Goal: Task Accomplishment & Management: Manage account settings

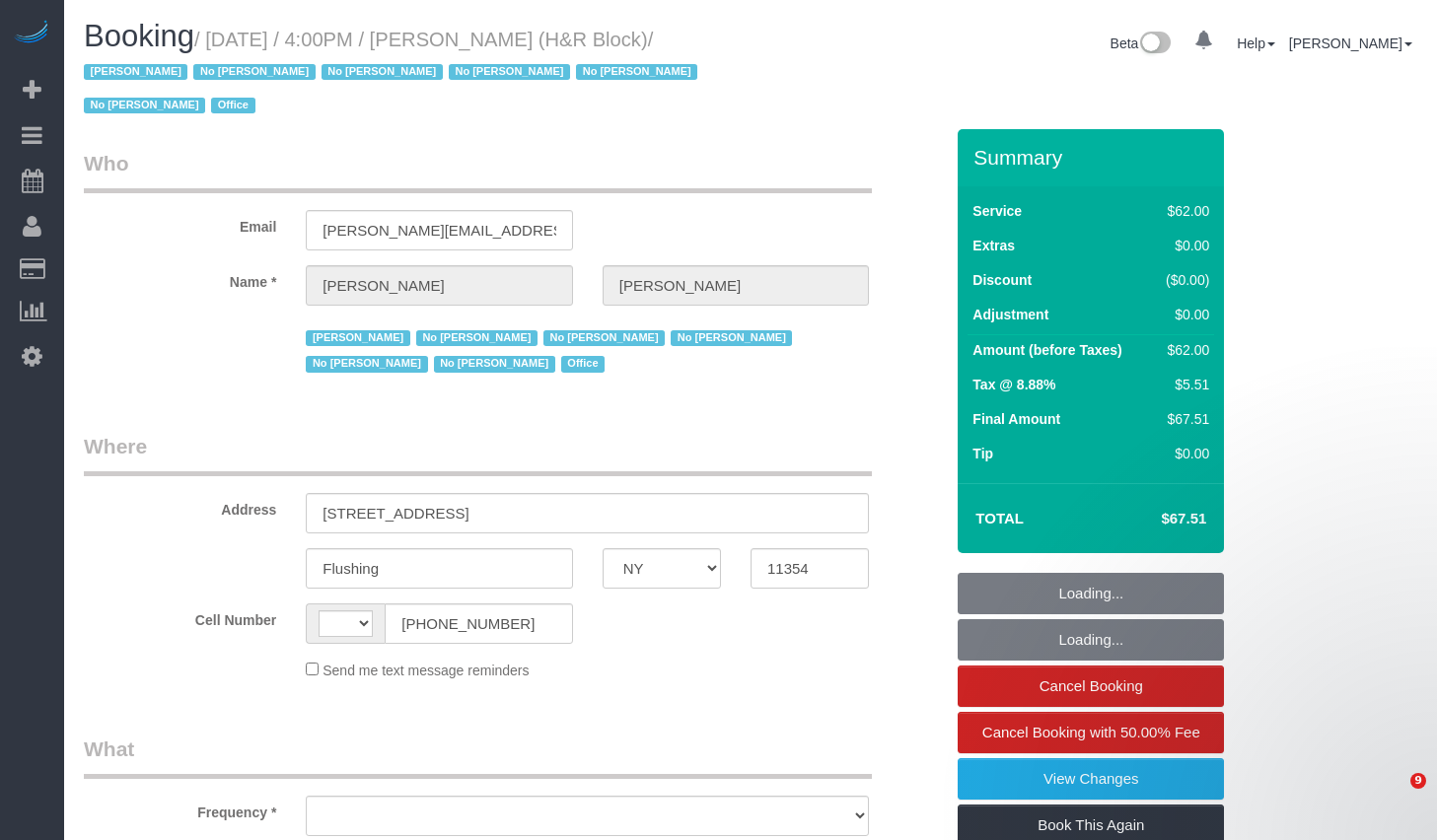
select select "NY"
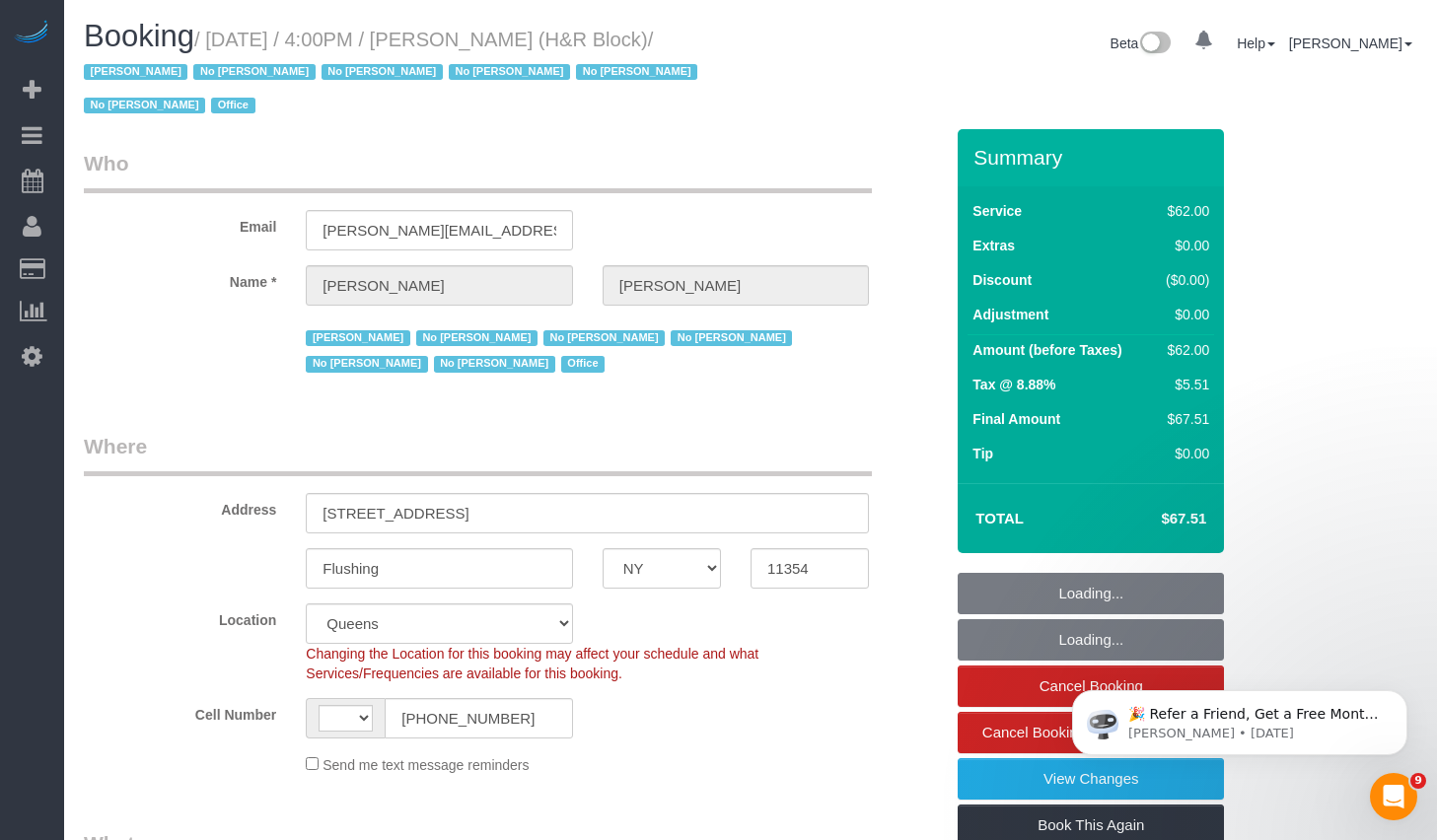
select select "object:1038"
select select "string:[GEOGRAPHIC_DATA]"
select select "number:89"
select select "number:90"
select select "number:15"
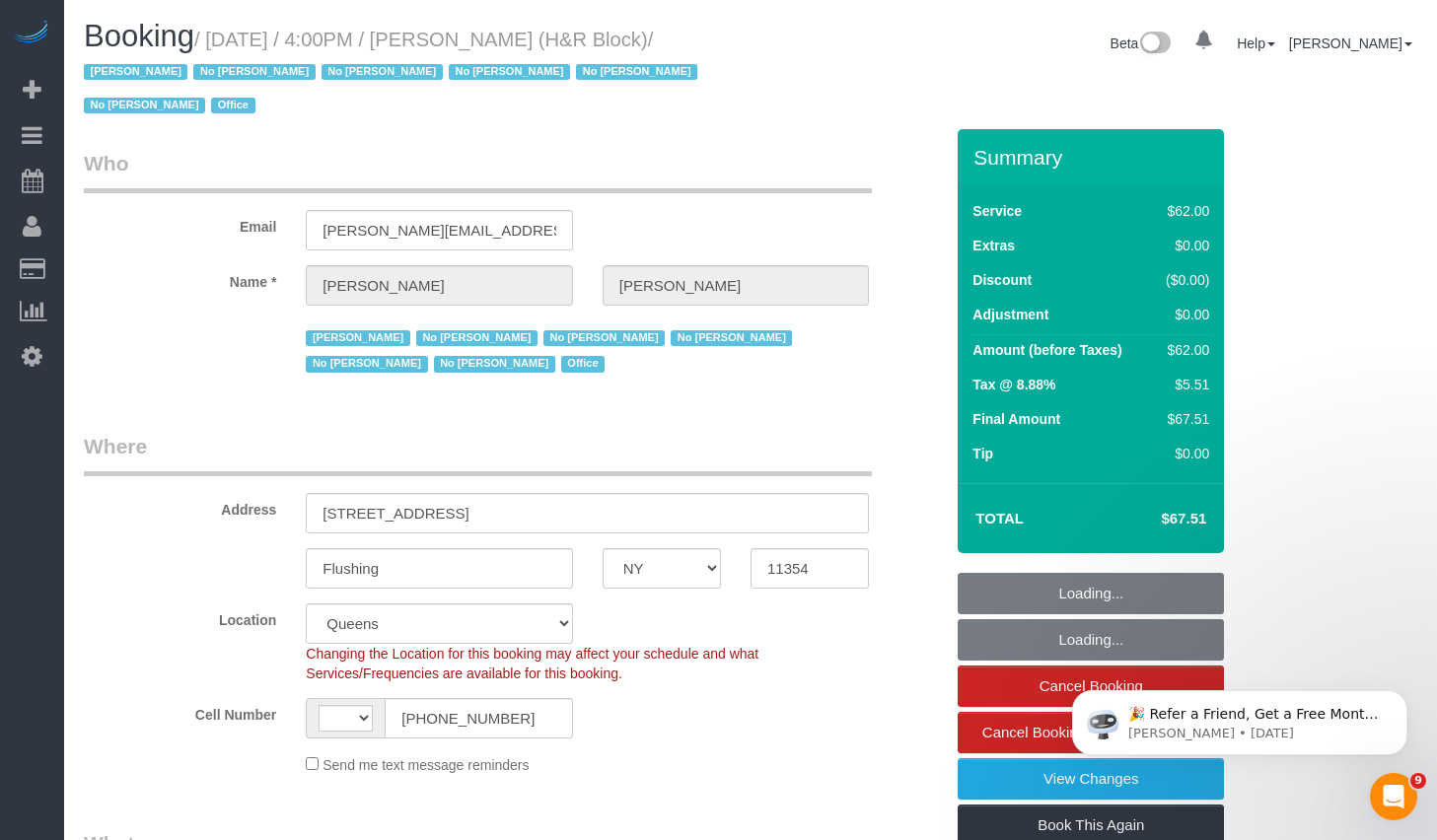
select select "number:5"
select select "spot1"
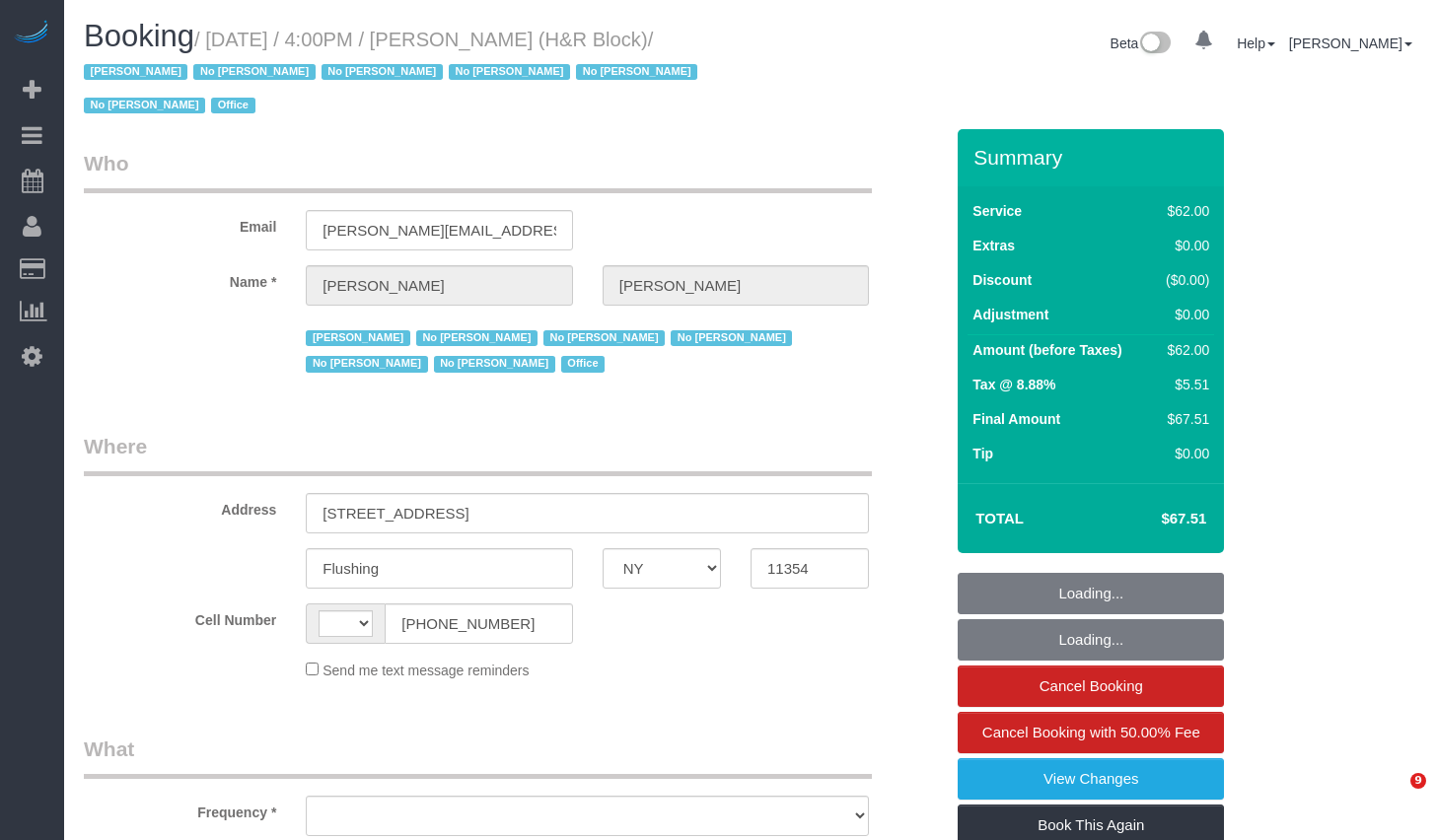
select select "NY"
select select "string:[GEOGRAPHIC_DATA]"
select select "object:818"
select select "number:89"
select select "number:90"
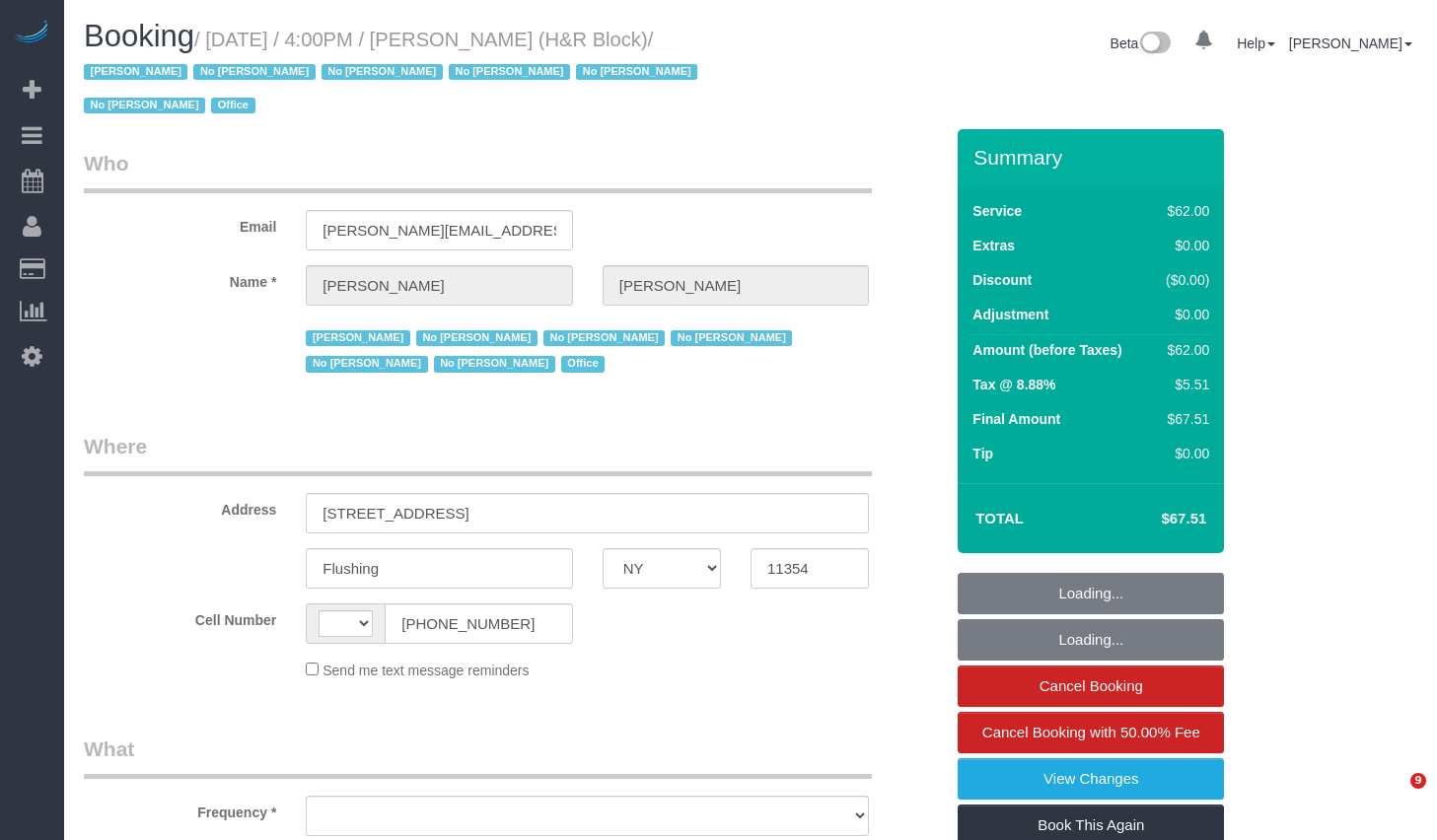
select select "number:15"
select select "number:5"
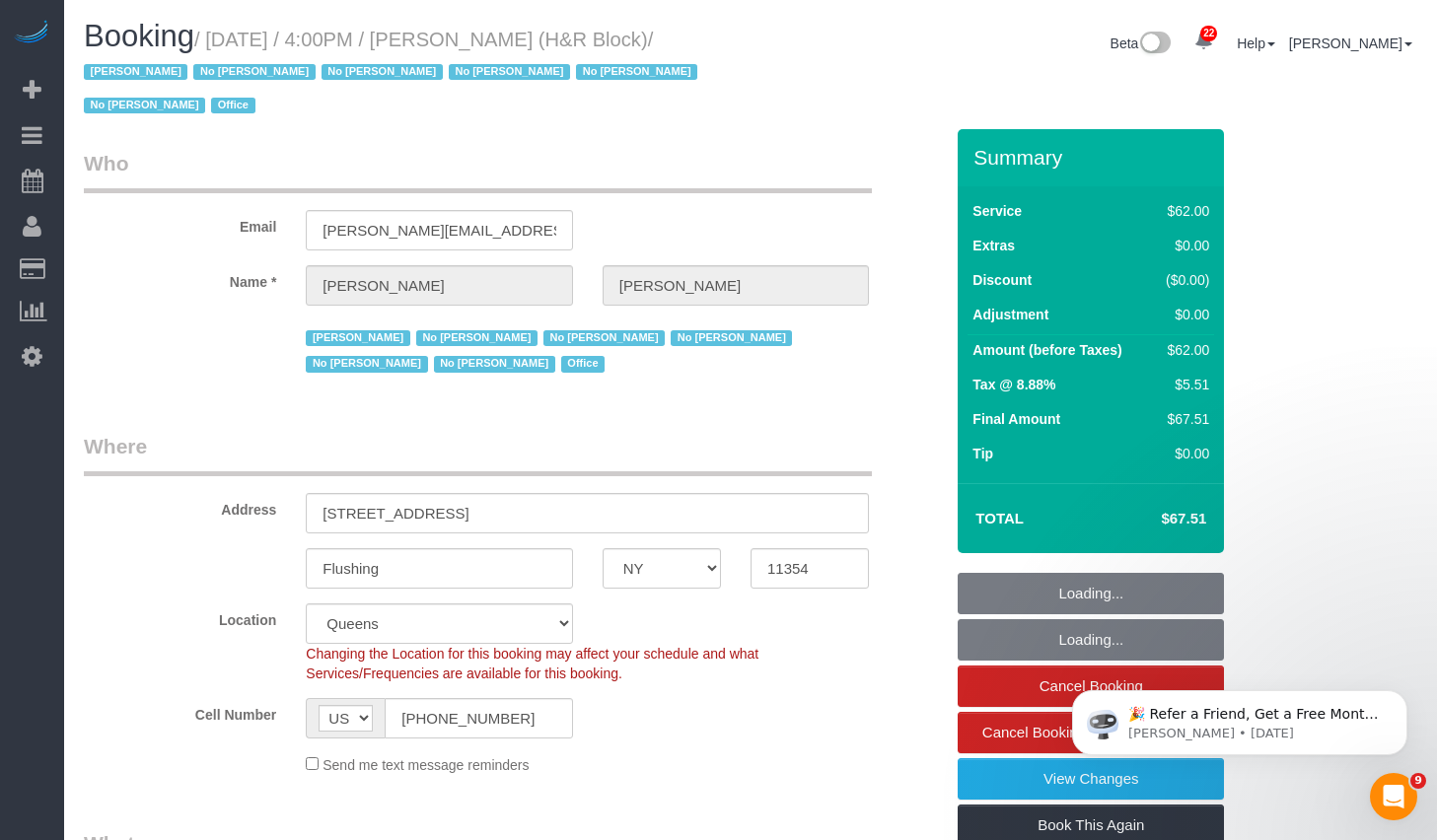
select select "object:1456"
select select "spot1"
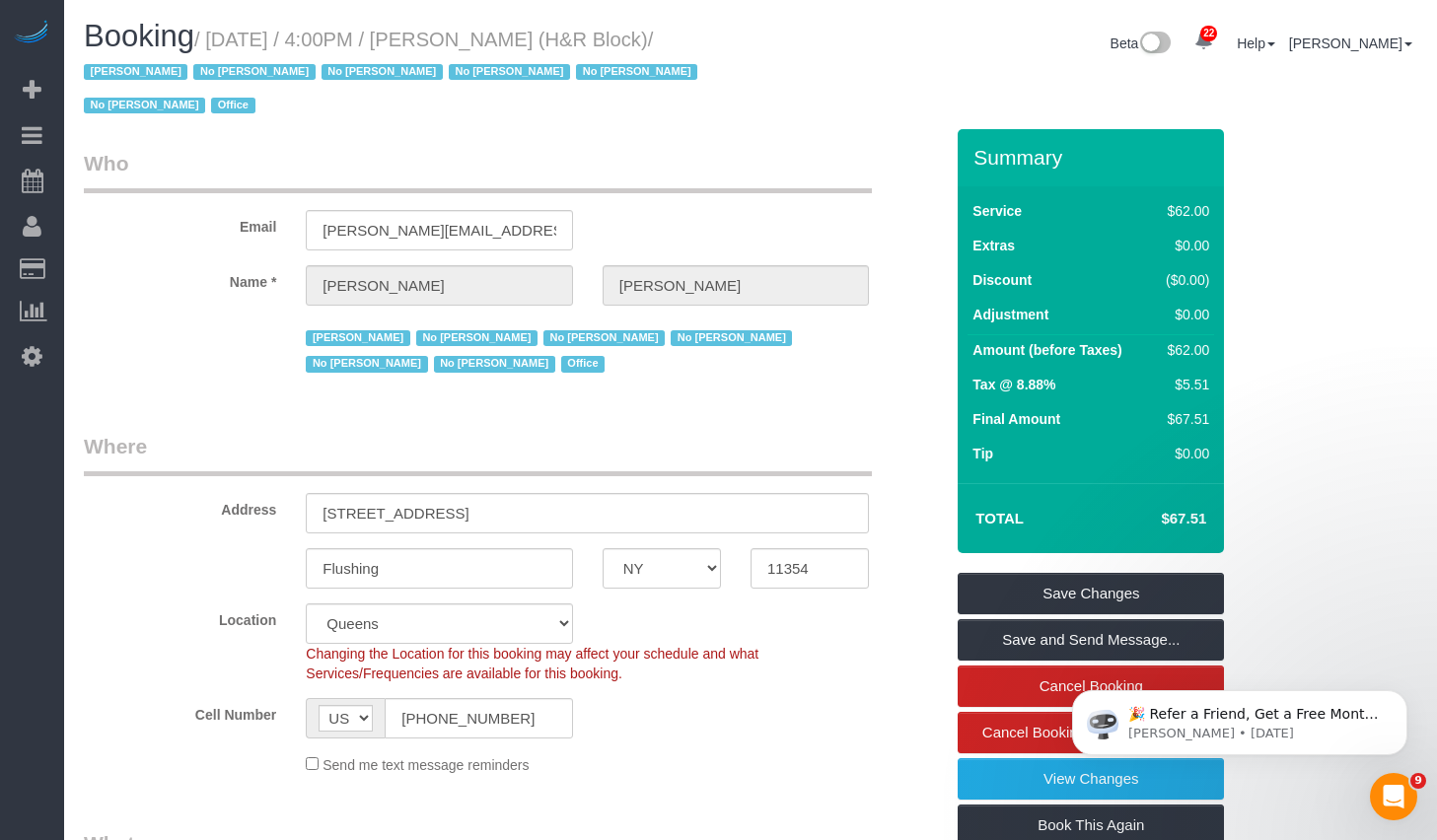
copy small "September 19, 2025 / 4:00PM / Tiffany Clark (H&R Block)"
drag, startPoint x: 223, startPoint y: 41, endPoint x: 739, endPoint y: 38, distance: 516.0
click at [739, 38] on div "Booking / September 19, 2025 / 4:00PM / Tiffany Clark (H&R Block) / Jacky Xu No…" at bounding box center [410, 75] width 682 height 110
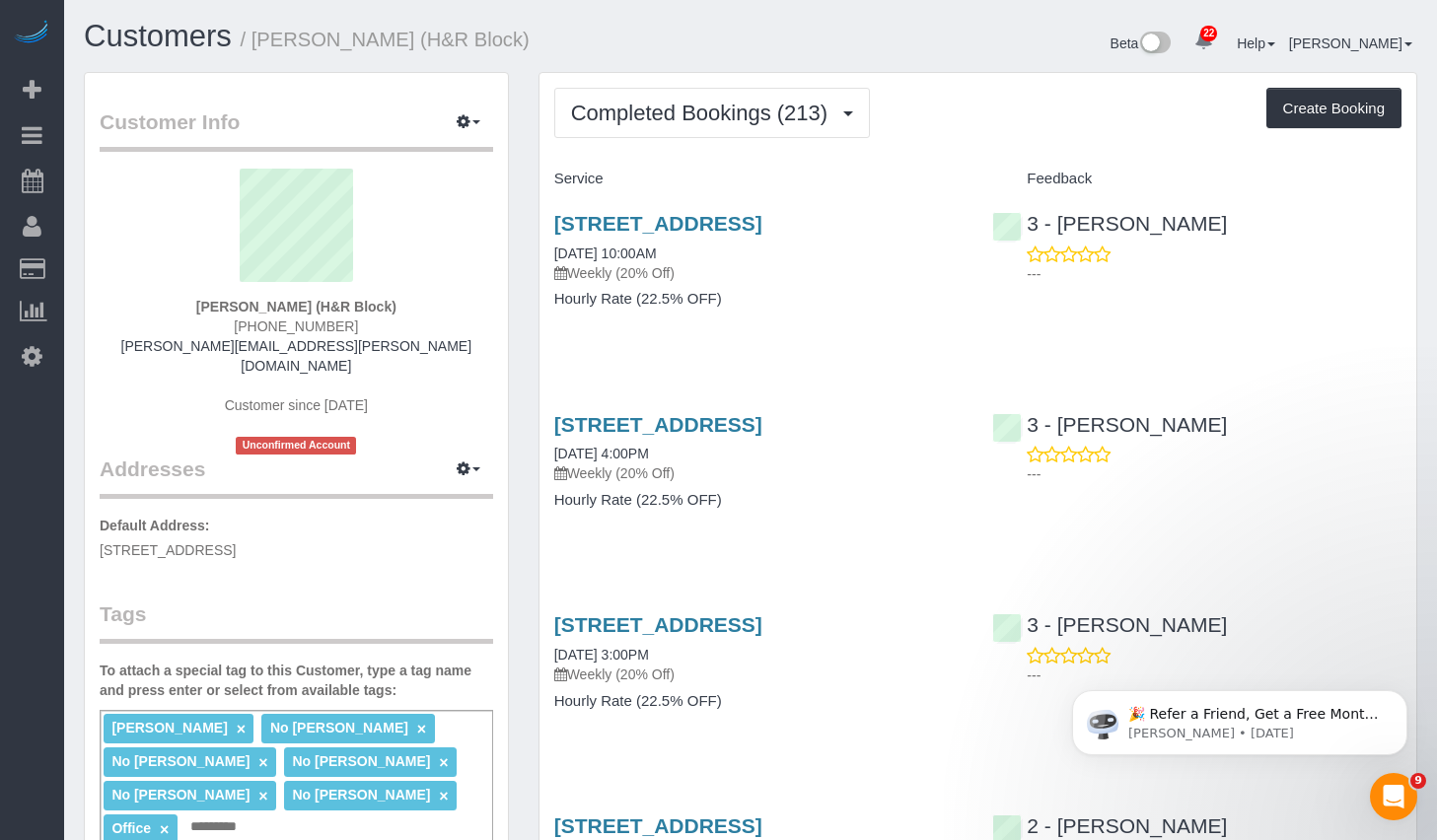
scroll to position [12, 0]
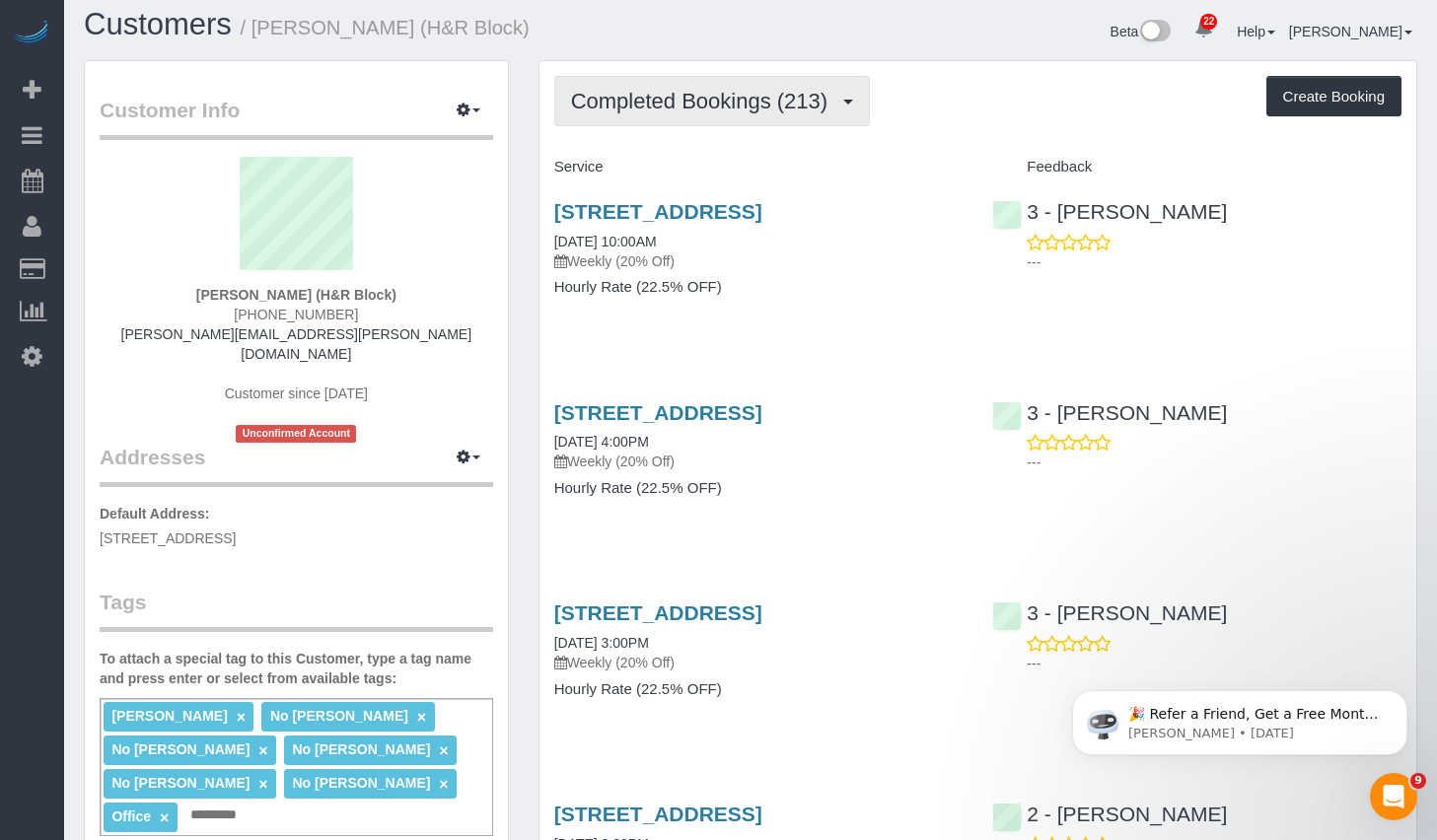
click at [683, 101] on span "Completed Bookings (213)" at bounding box center [704, 101] width 266 height 25
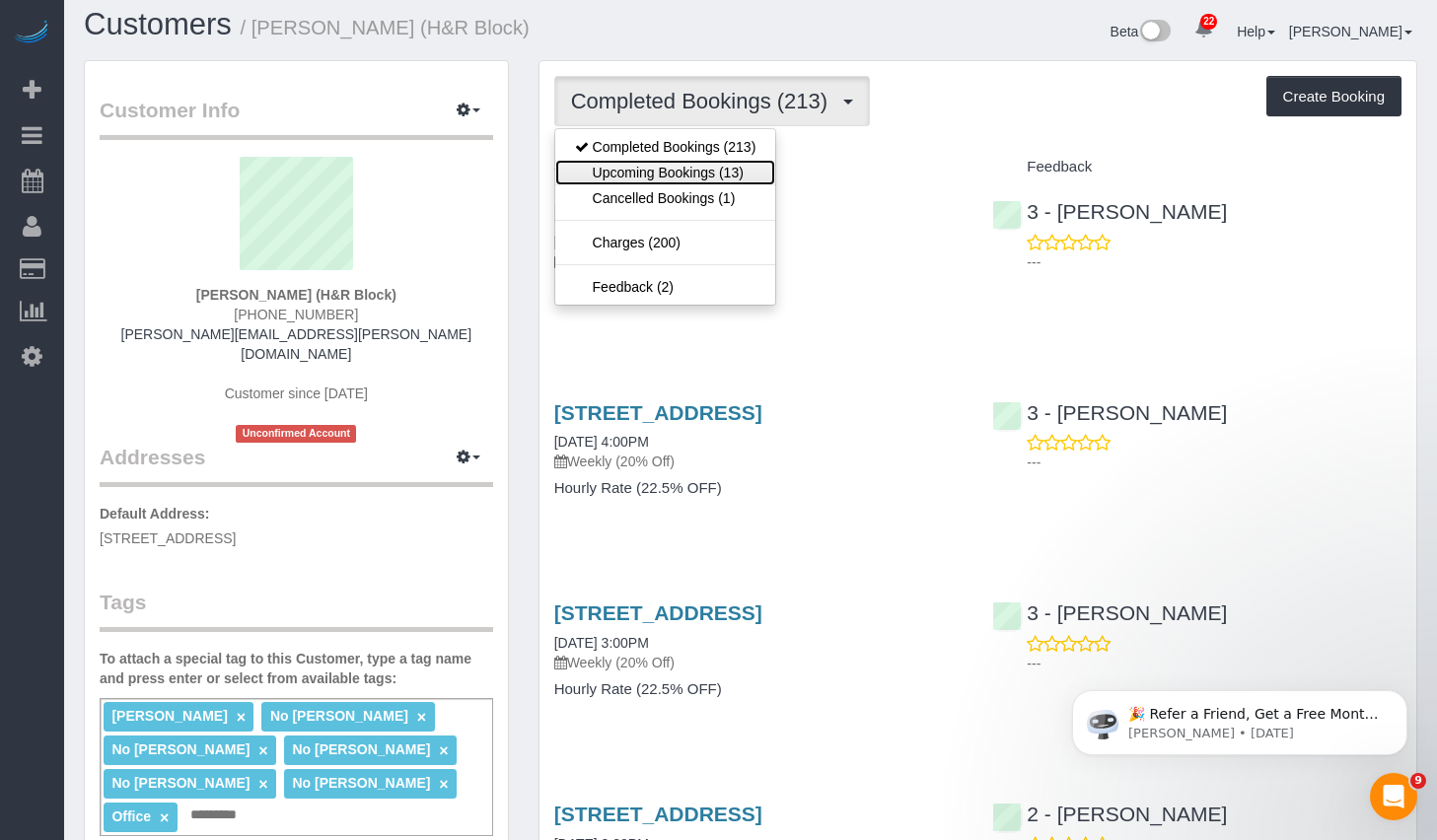
click at [662, 162] on link "Upcoming Bookings (13)" at bounding box center [666, 173] width 221 height 26
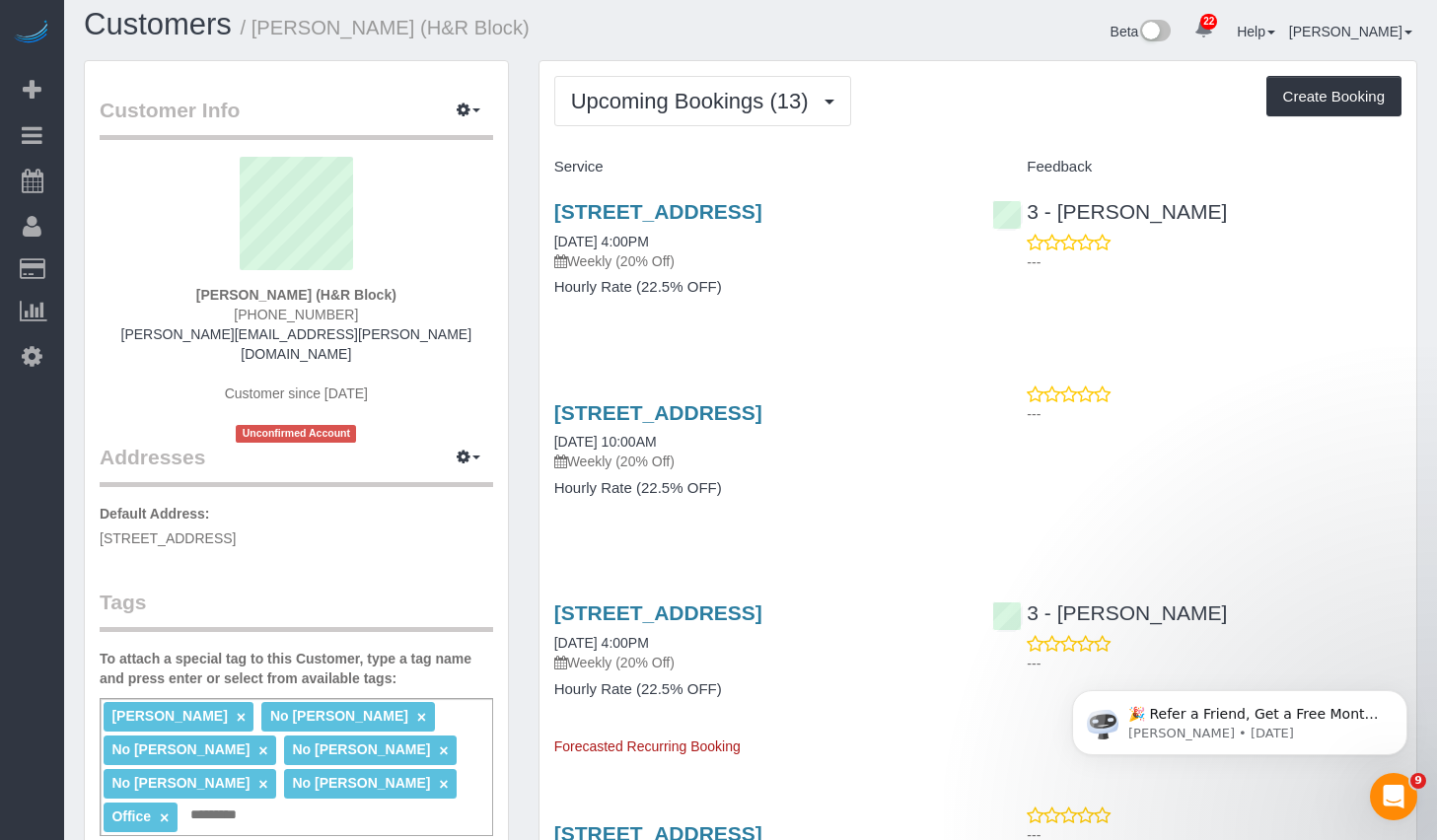
scroll to position [323, 0]
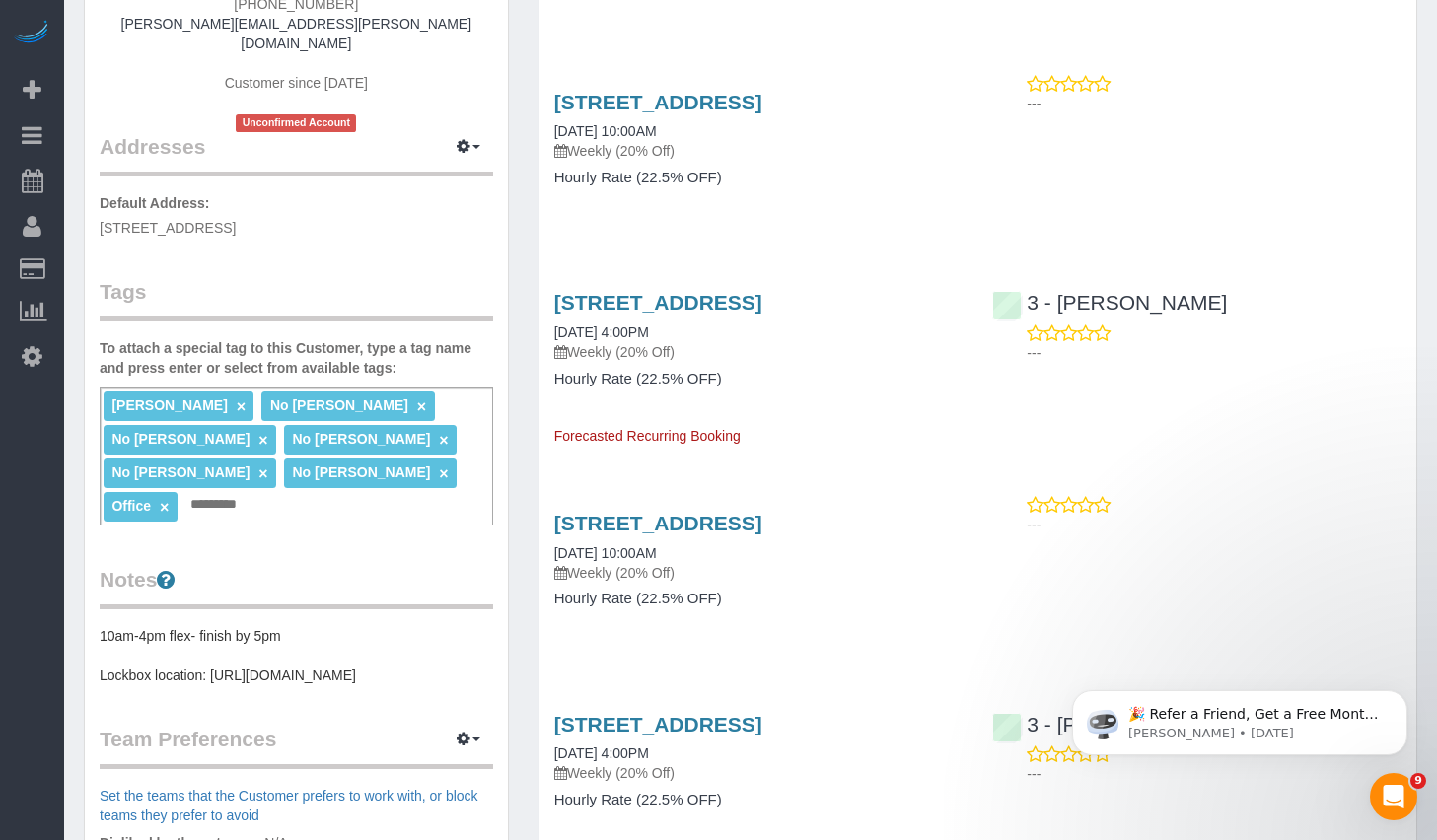
click at [254, 473] on div "Jacky Xu × No Daniela Silva × No Monica Galarraga × No Monica Villacis × No Pau…" at bounding box center [297, 456] width 394 height 138
type input "**********"
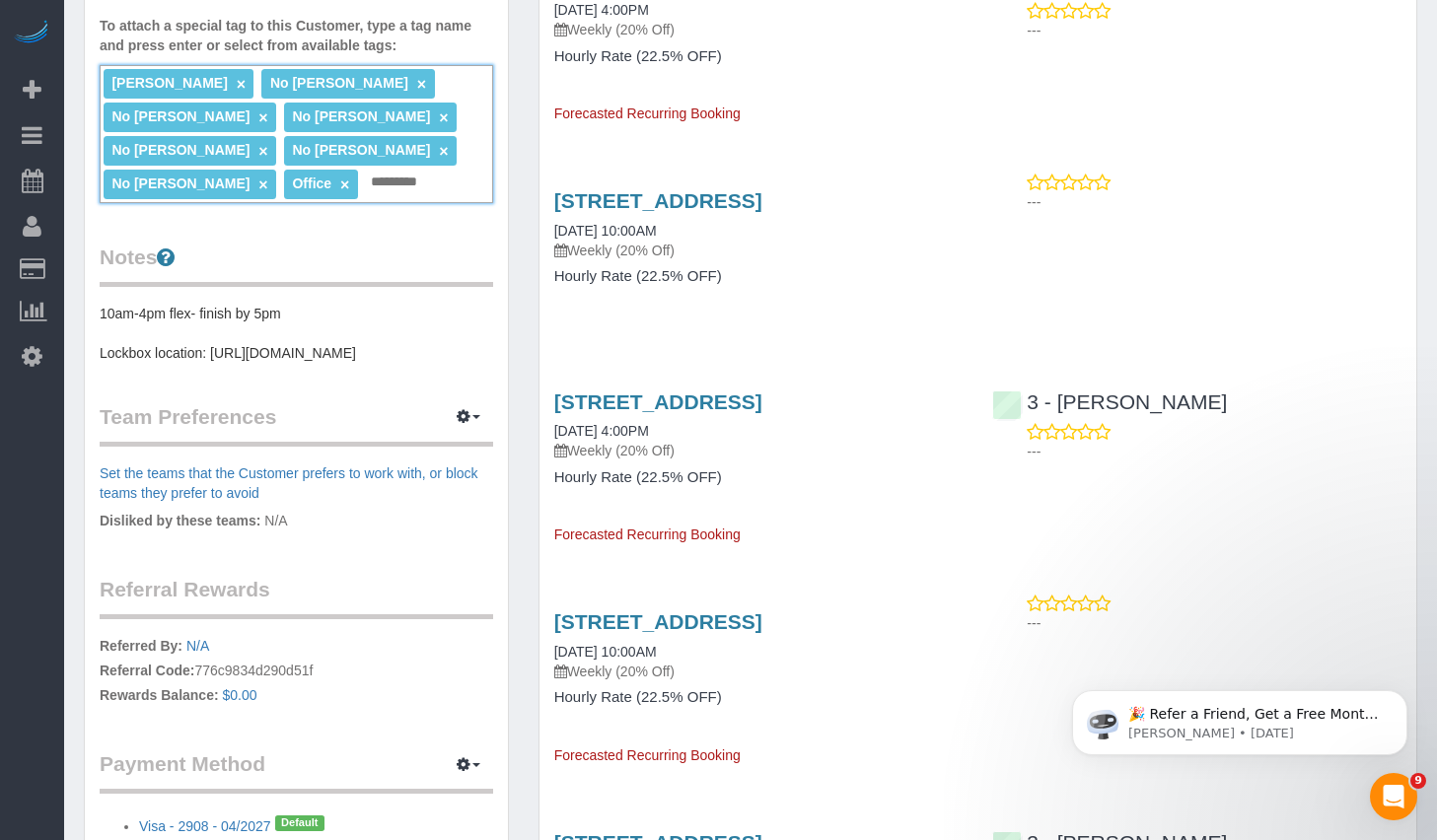
scroll to position [305, 0]
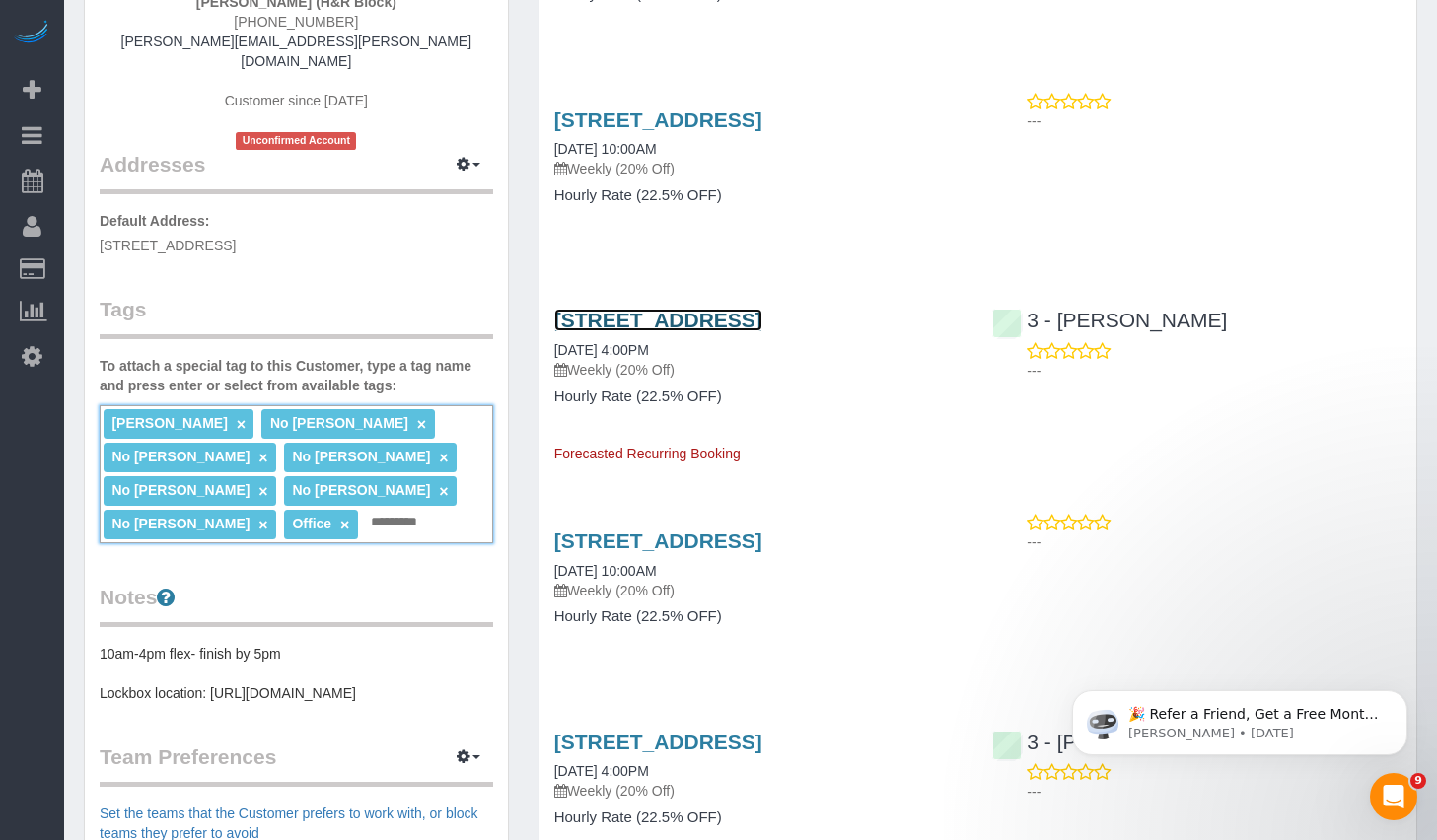
click at [762, 332] on link "39-20 Main Street, 2nd Floor, Flushing, NY 11354" at bounding box center [659, 320] width 208 height 23
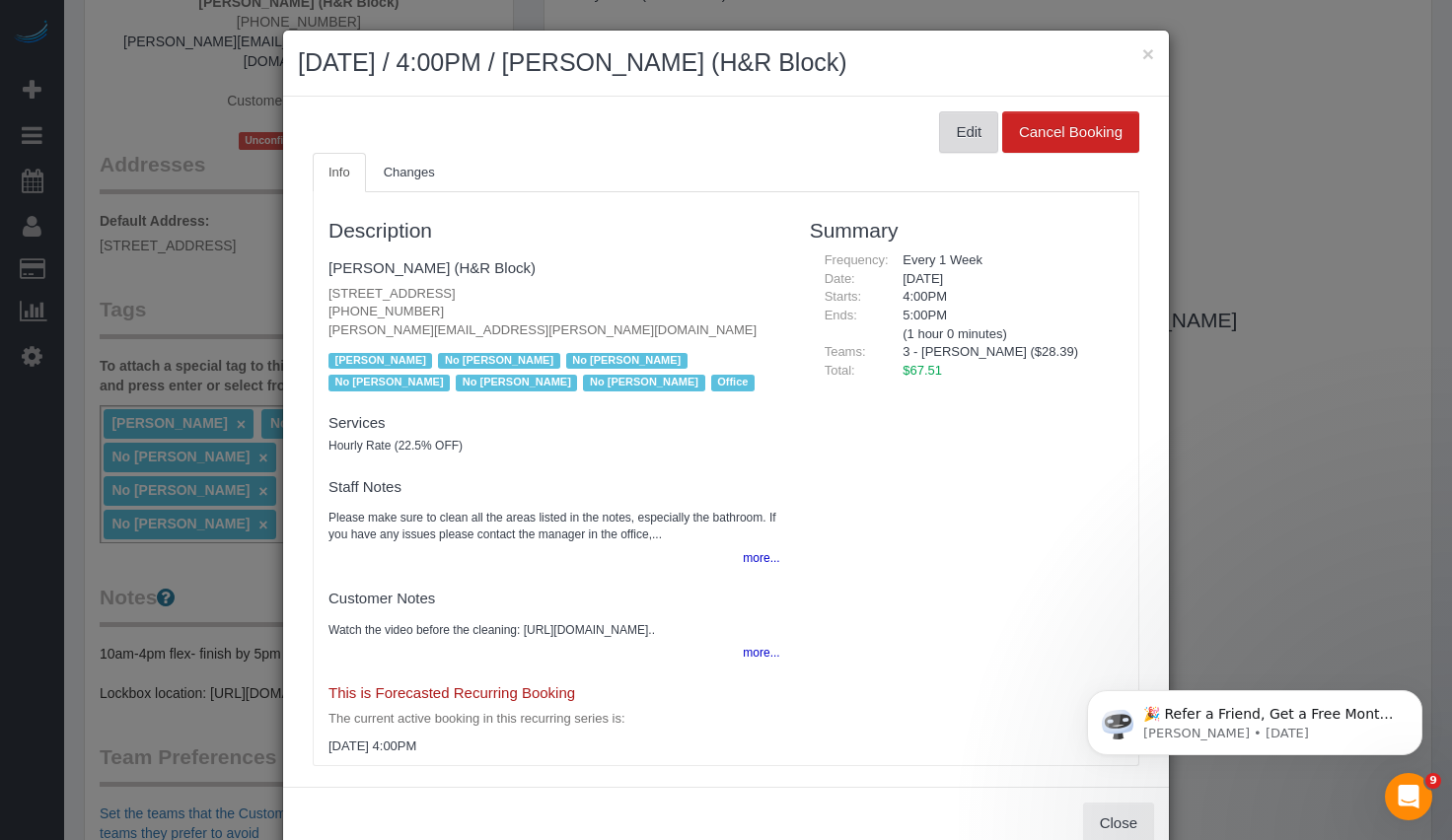
click at [938, 126] on button "Edit" at bounding box center [967, 132] width 59 height 41
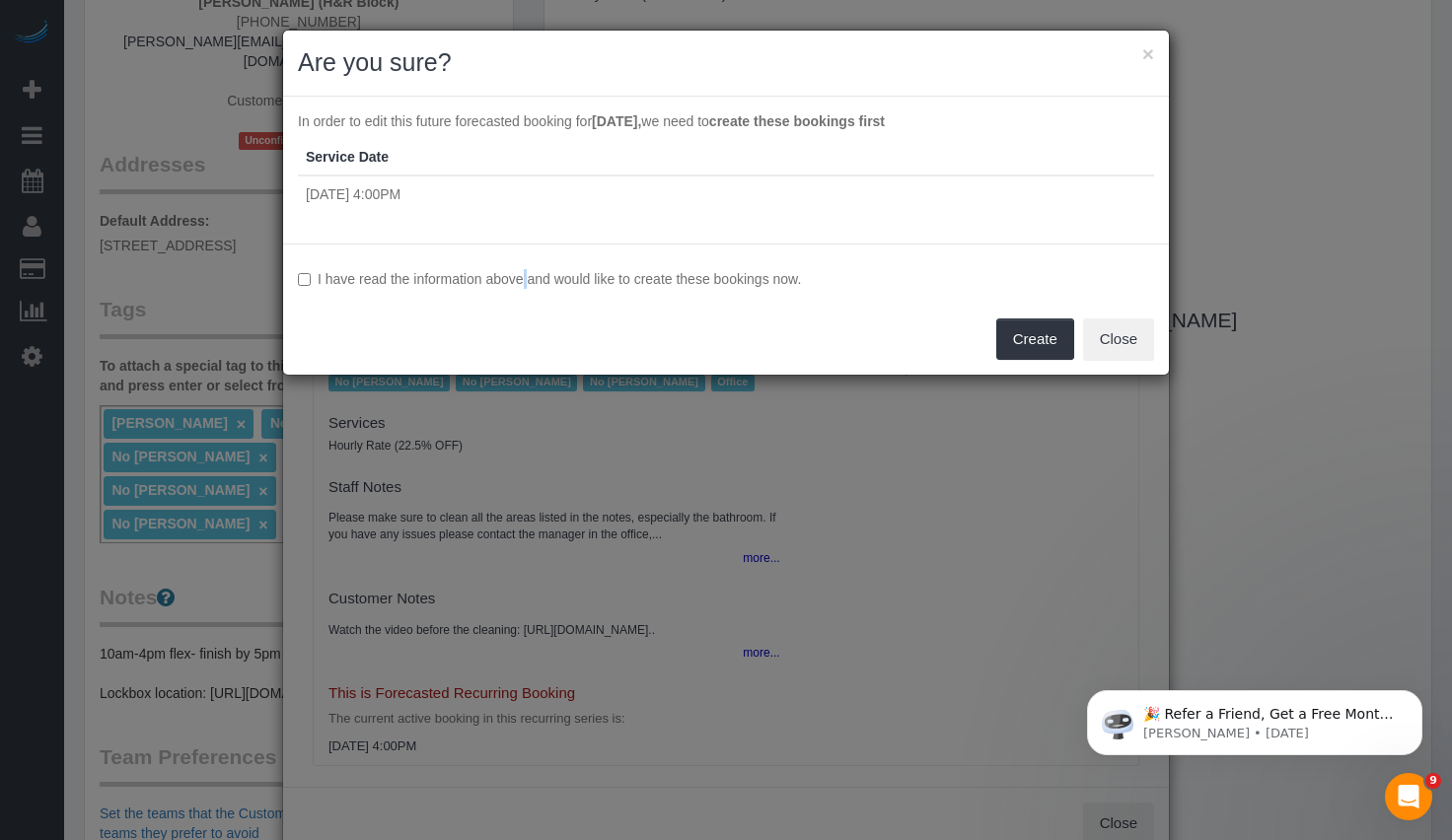
click at [475, 273] on label "I have read the information above and would like to create these bookings now." at bounding box center [726, 279] width 856 height 20
click at [1037, 337] on button "Create" at bounding box center [1035, 339] width 78 height 41
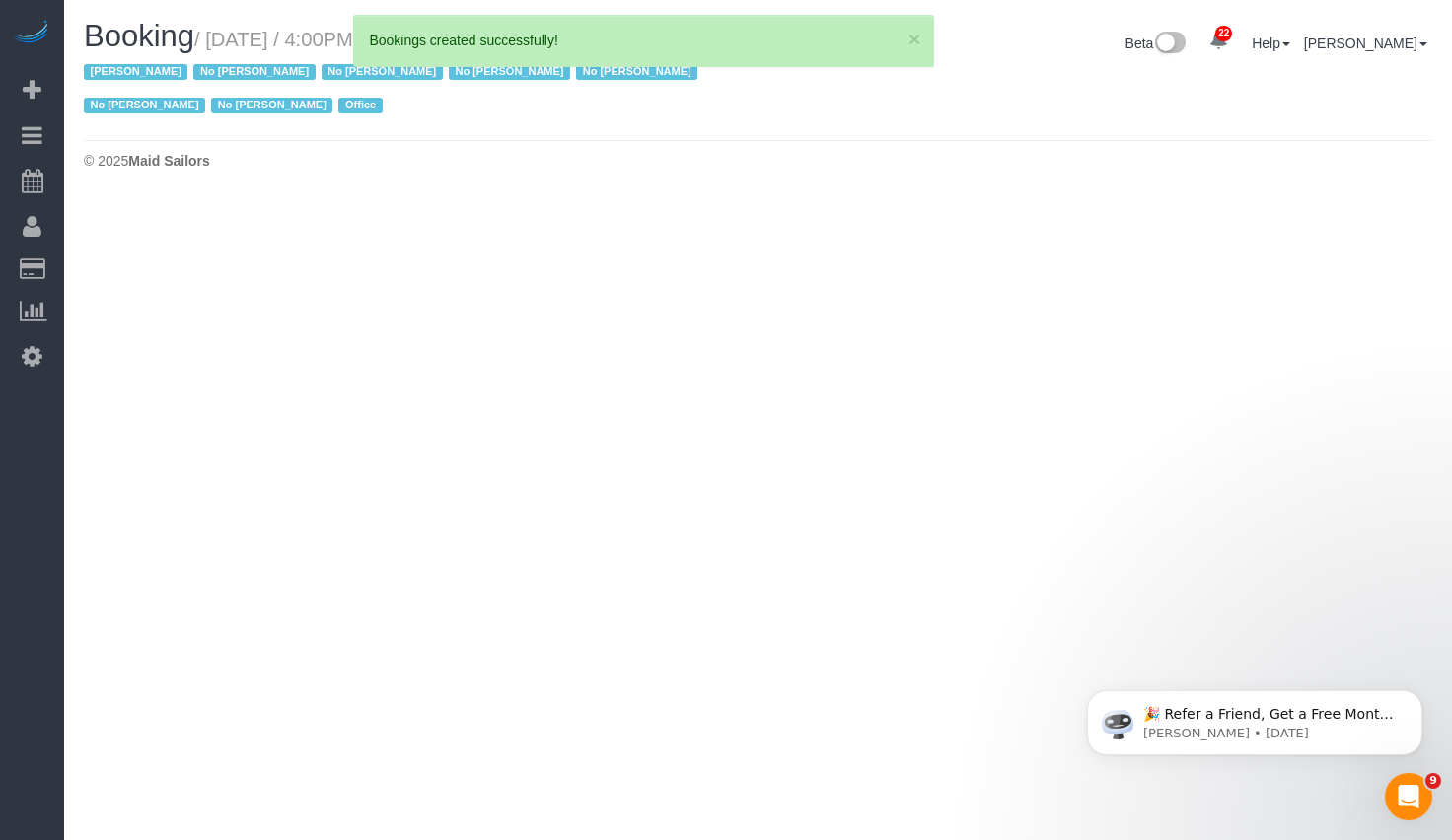
select select "NY"
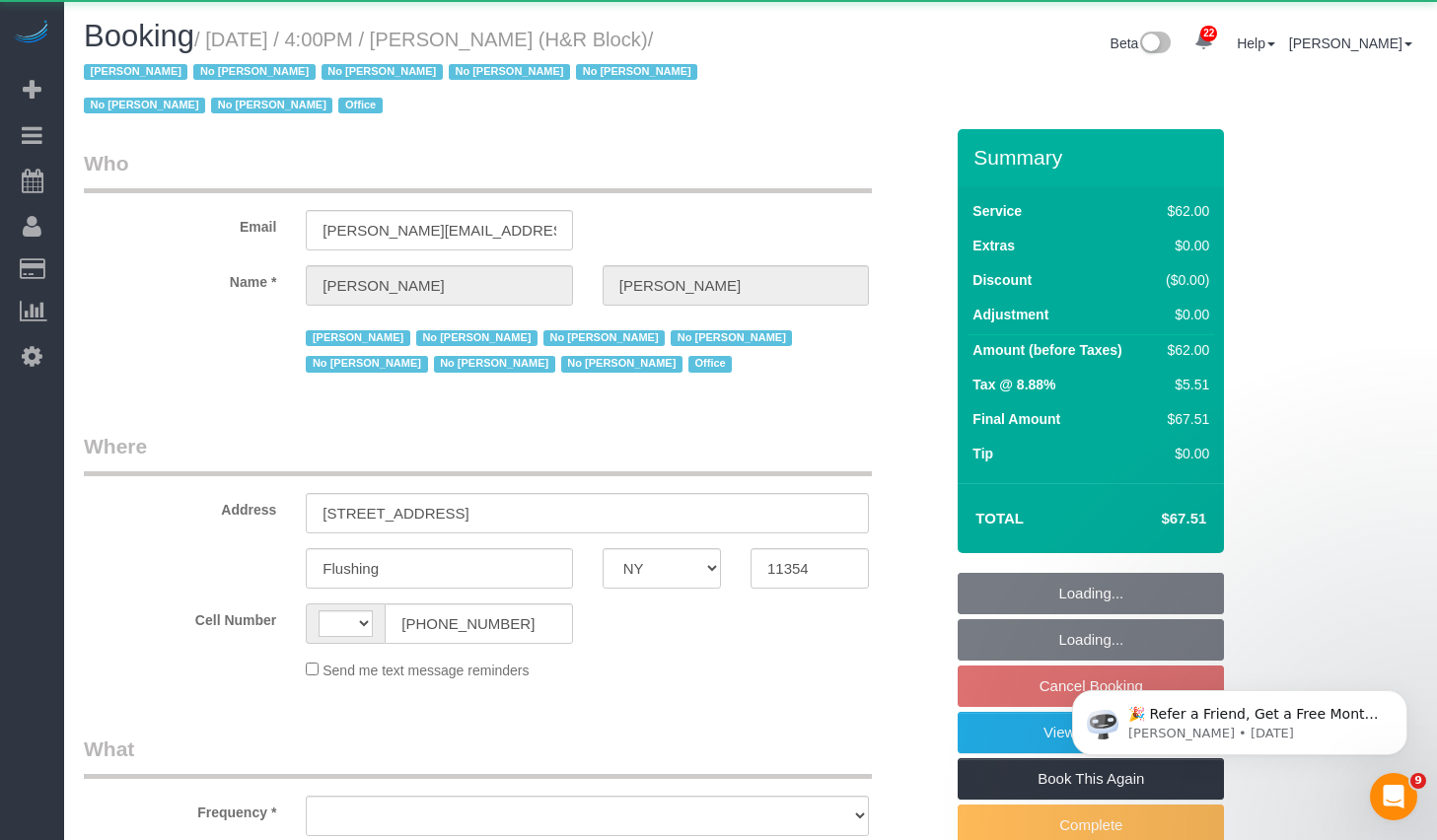
select select "string:[GEOGRAPHIC_DATA]"
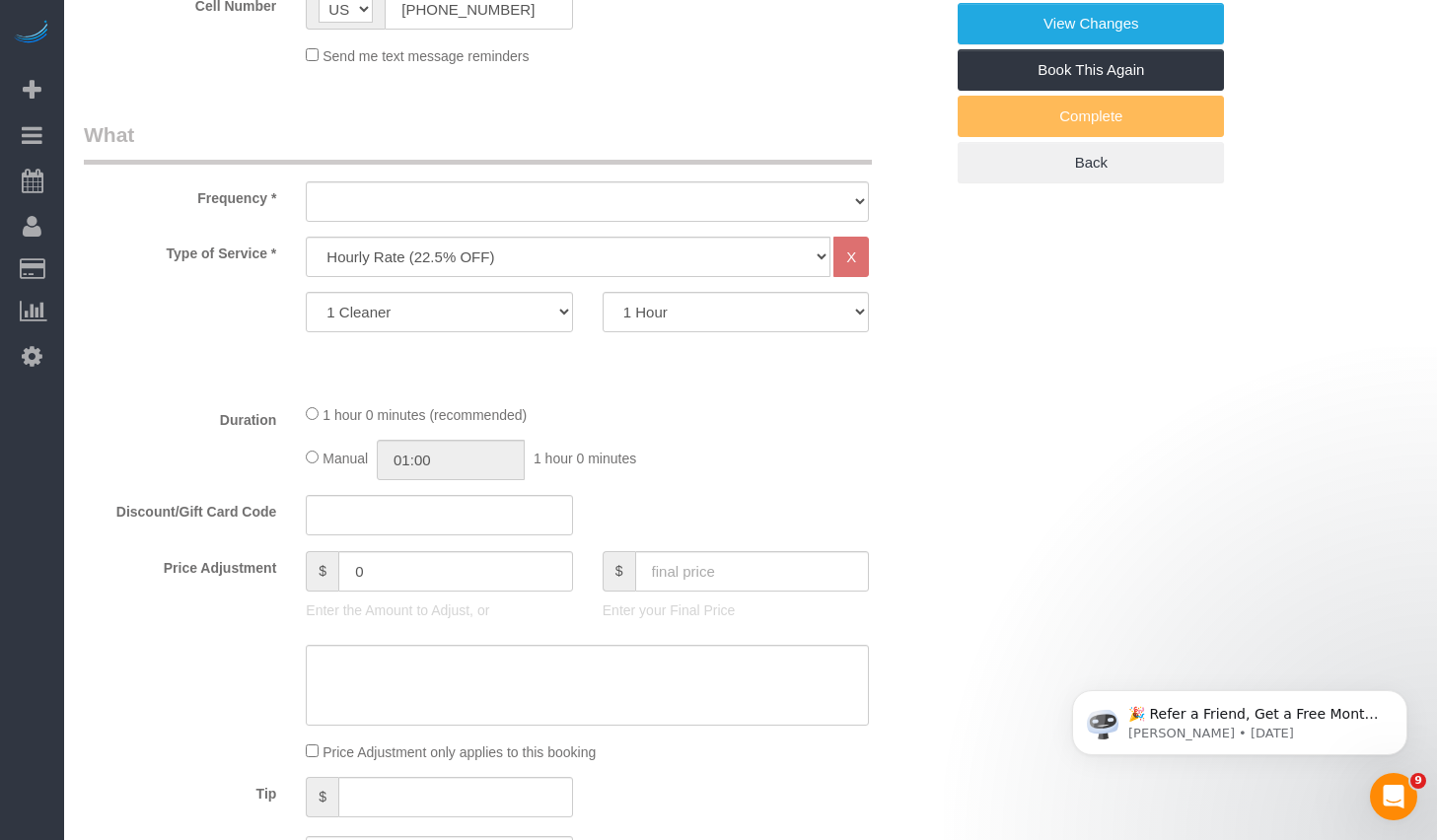
select select "object:3073"
select select "number:89"
select select "number:90"
select select "number:15"
select select "number:5"
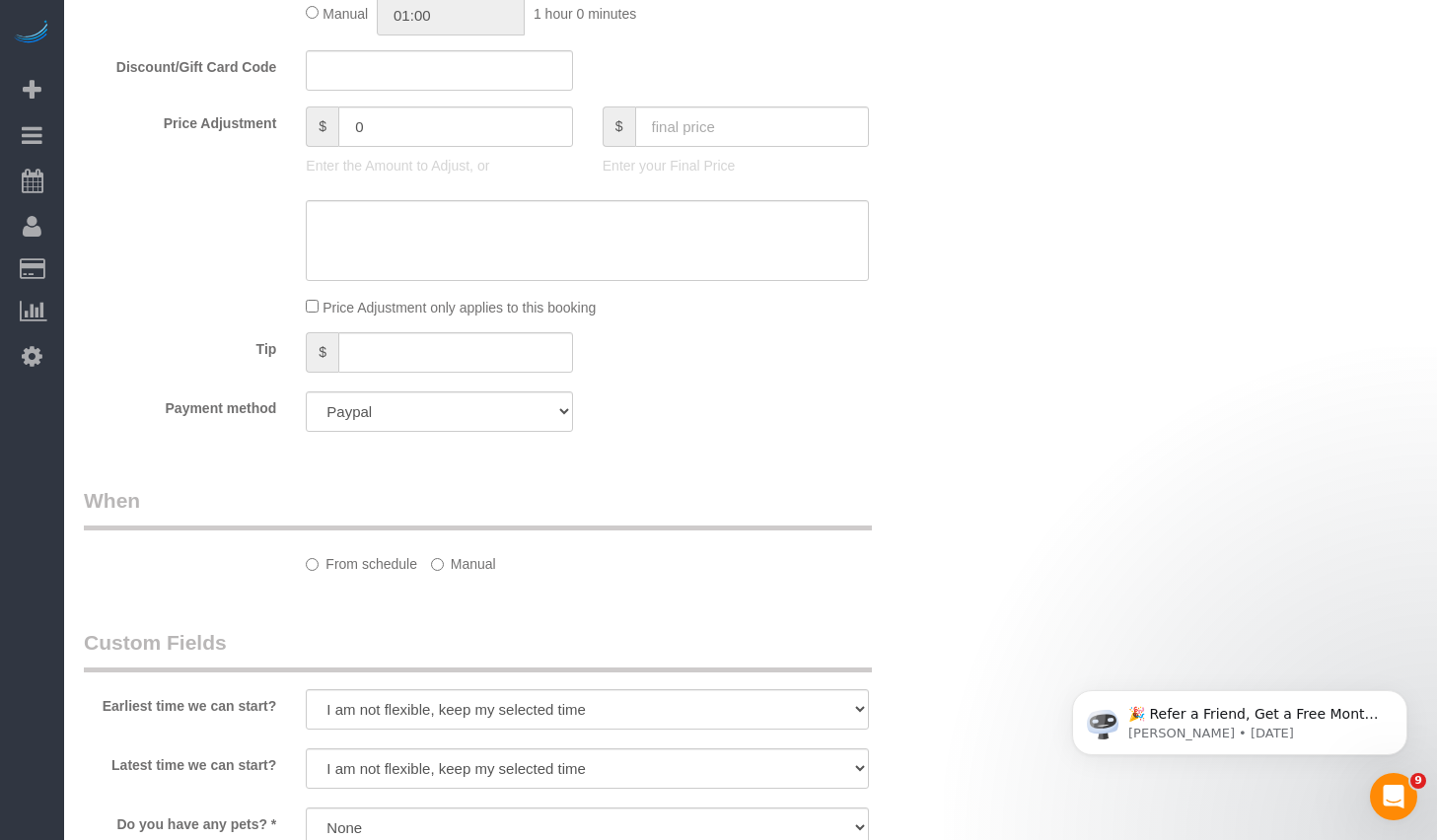
select select "spot9"
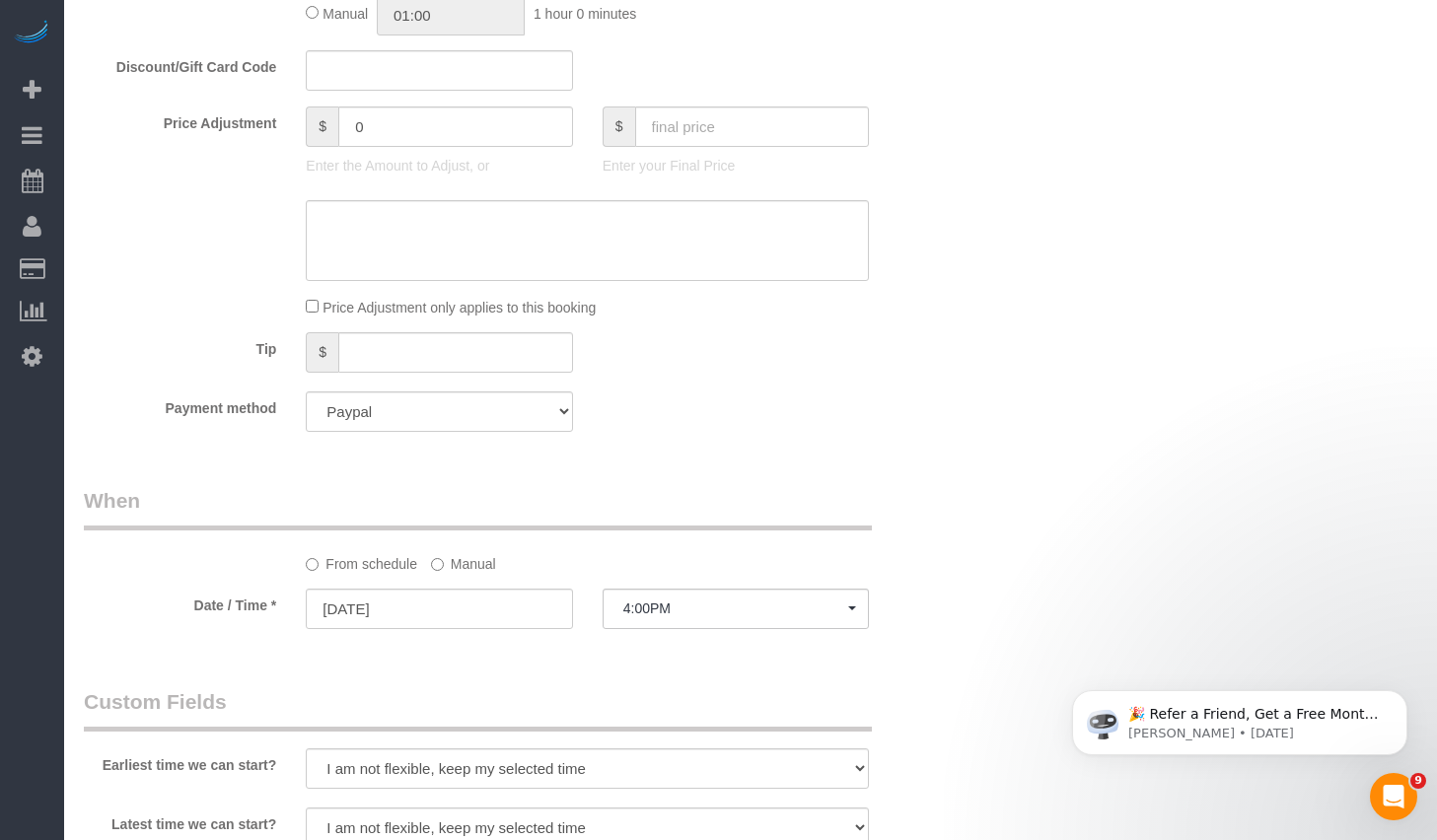
select select "object:3082"
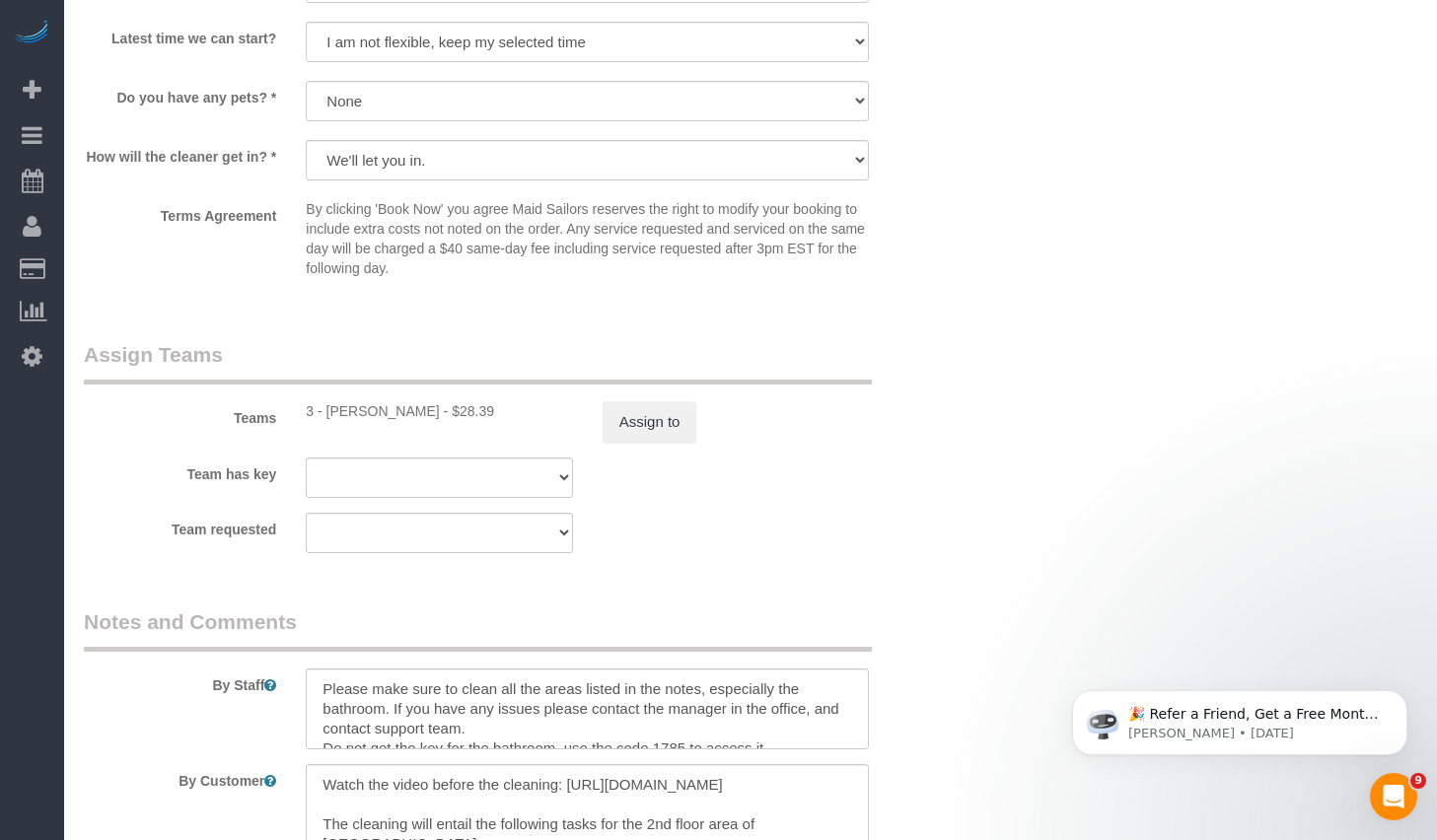
scroll to position [2177, 0]
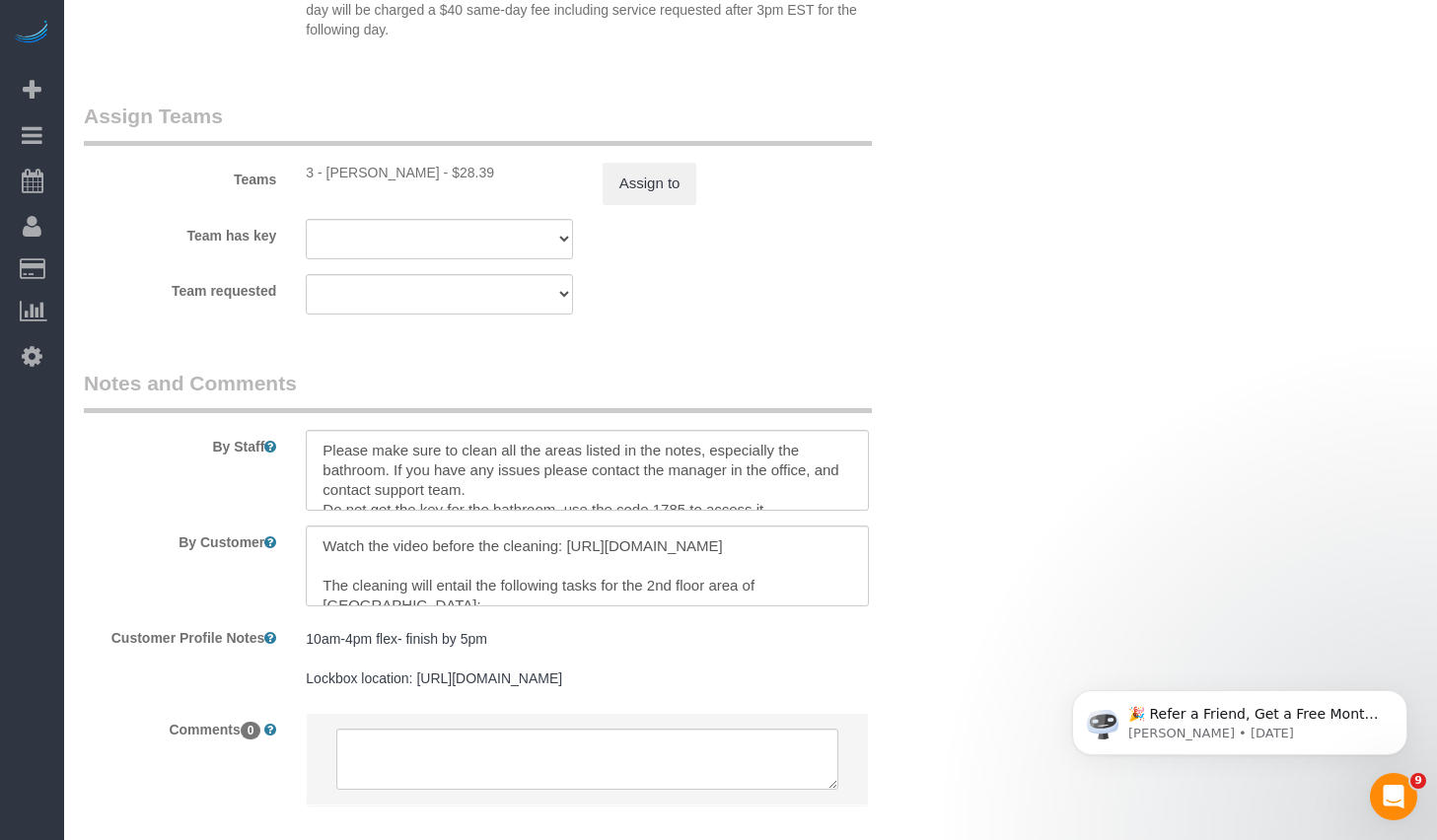
click at [698, 168] on div "Assign to" at bounding box center [735, 183] width 296 height 41
click at [664, 178] on button "Assign to" at bounding box center [650, 183] width 95 height 41
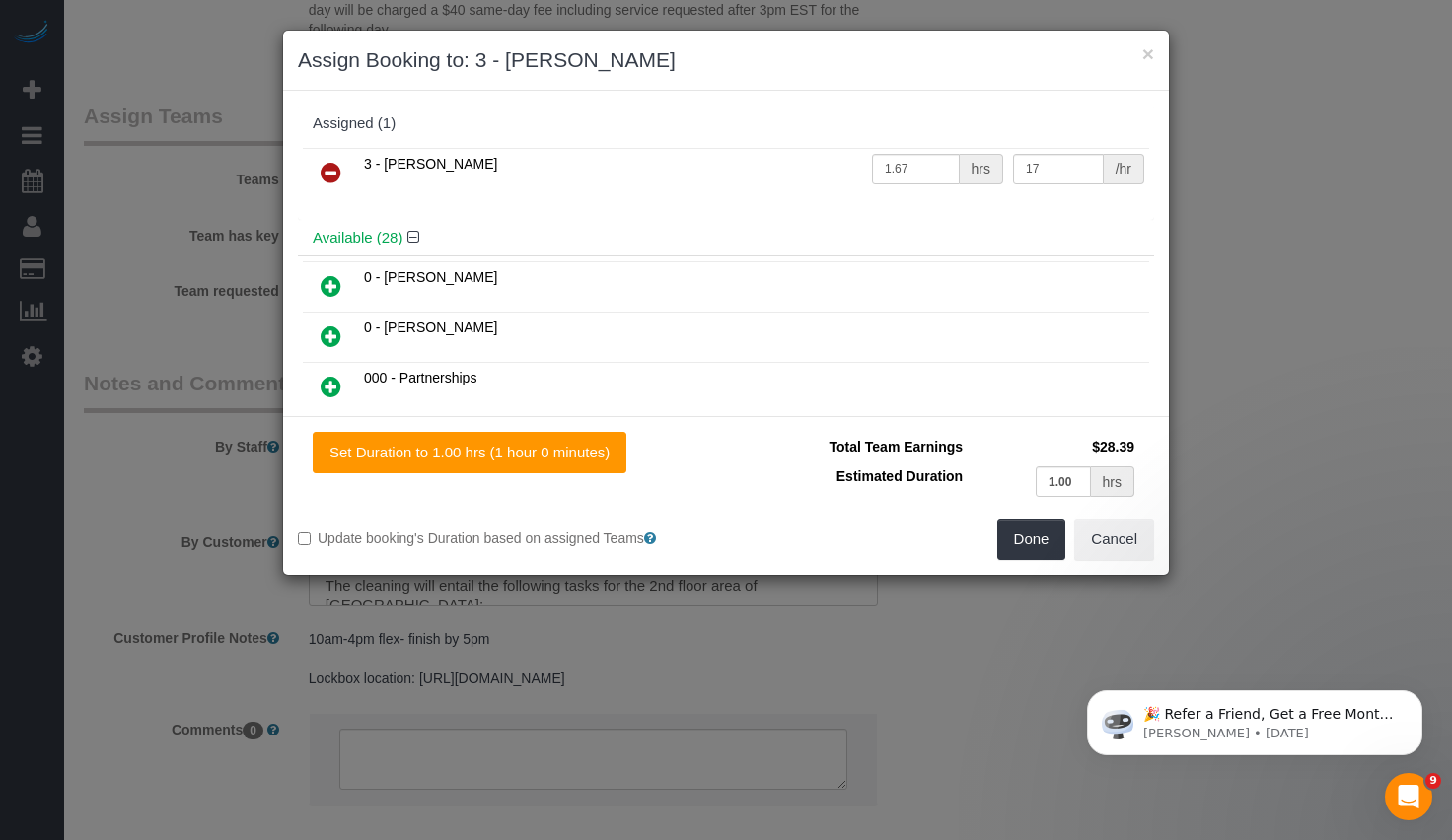
click at [327, 176] on icon at bounding box center [331, 173] width 21 height 24
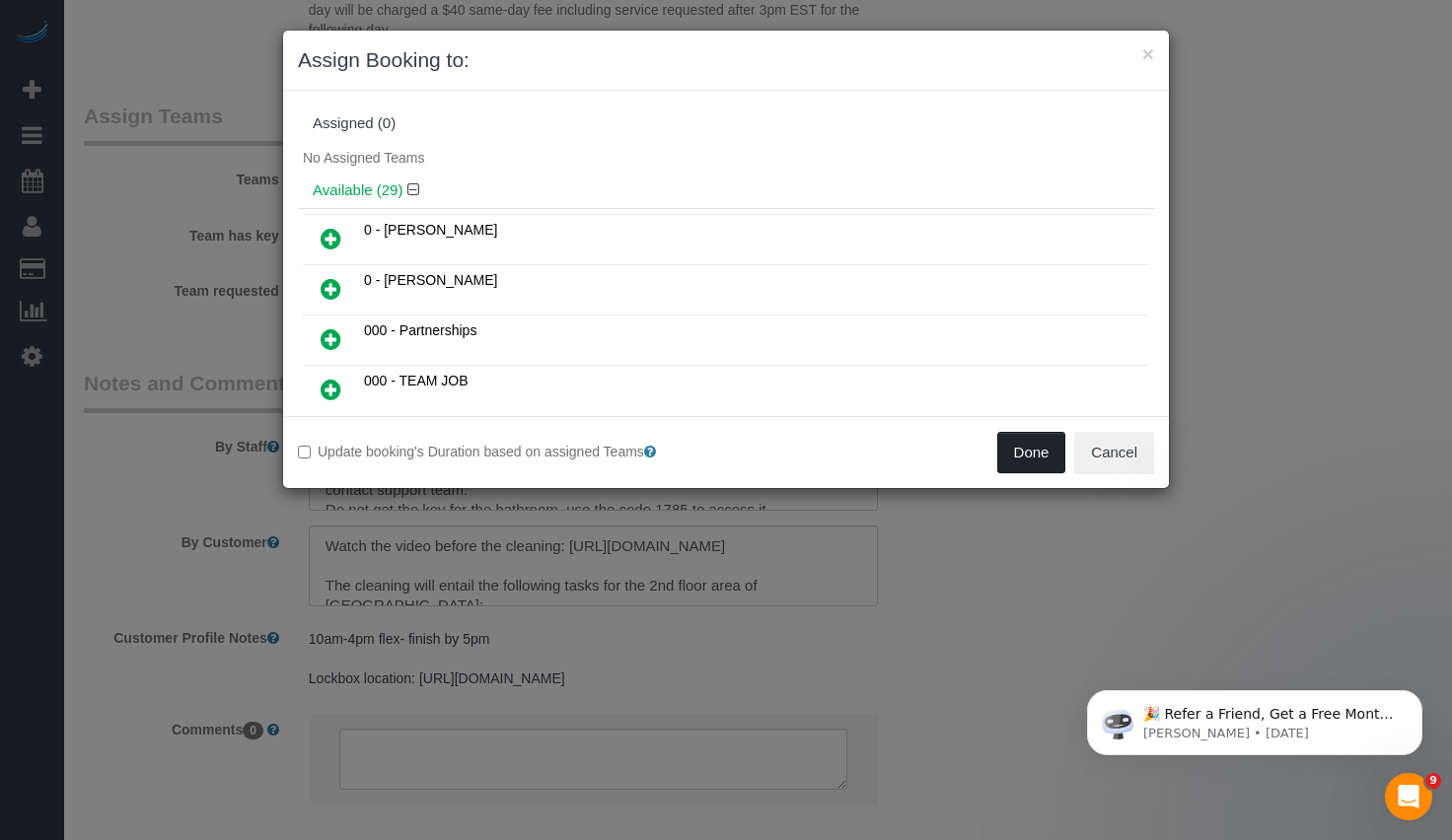
click at [1039, 460] on button "Done" at bounding box center [1031, 451] width 69 height 41
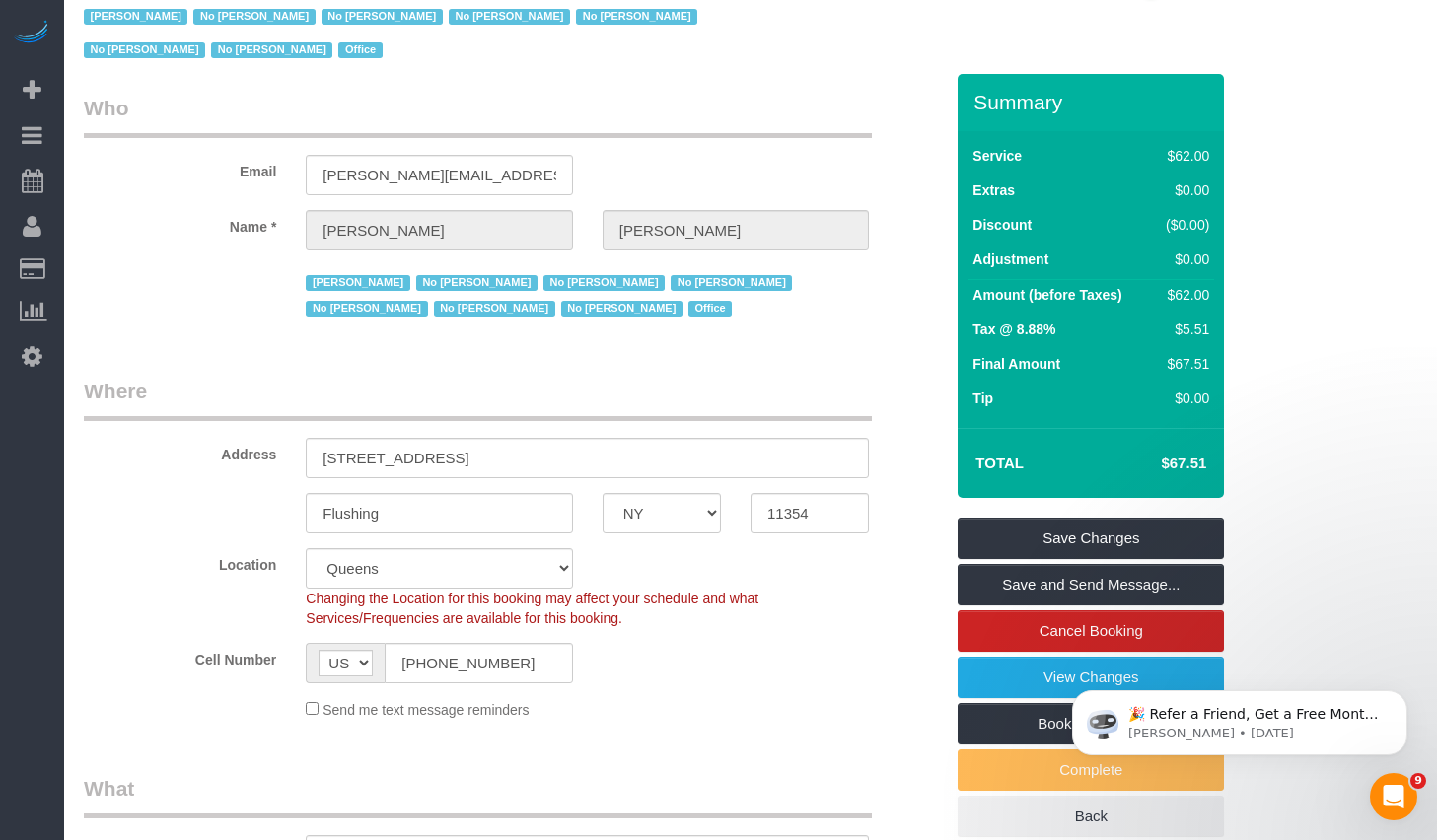
scroll to position [0, 0]
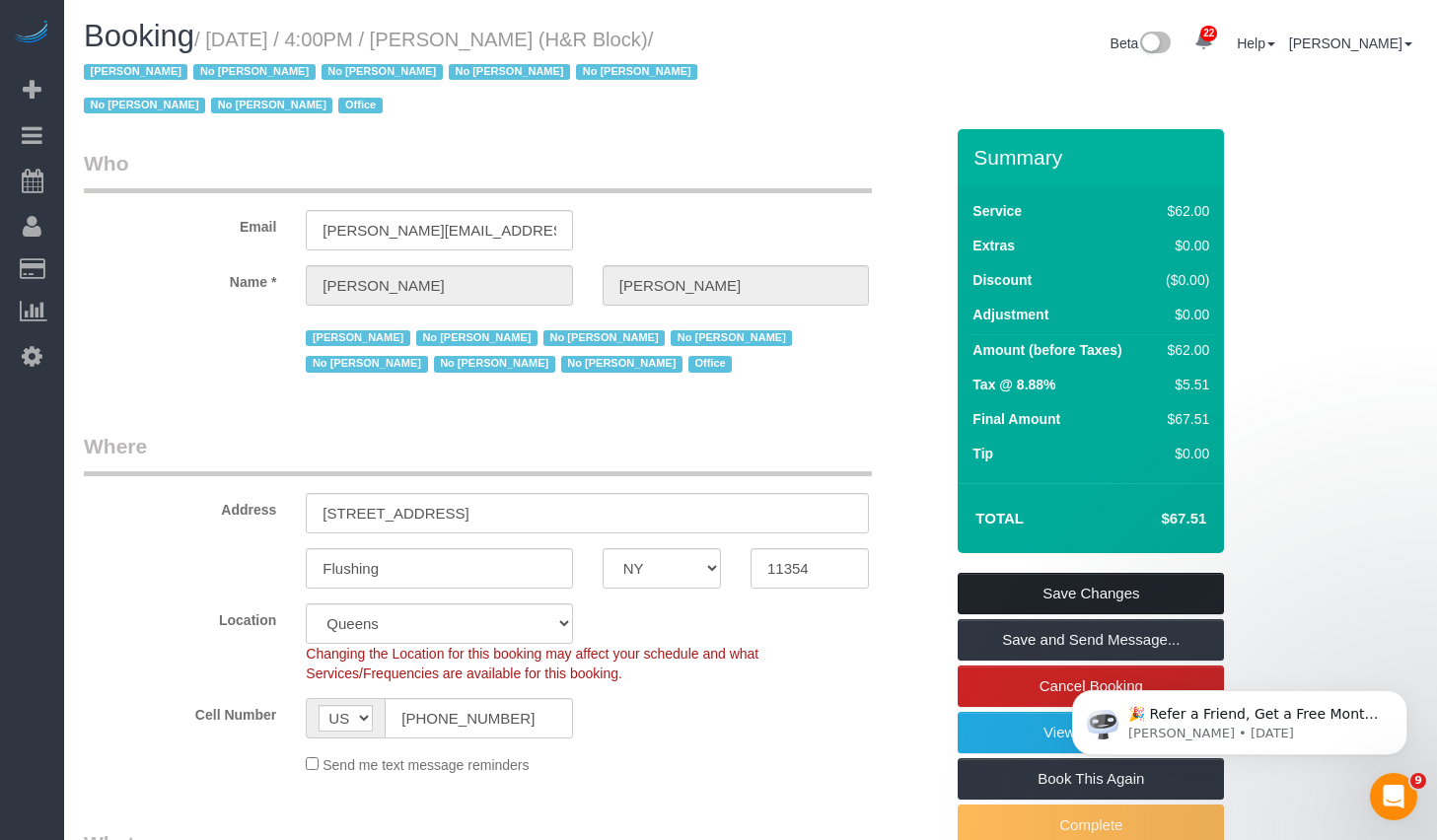
click at [1032, 591] on link "Save Changes" at bounding box center [1090, 592] width 266 height 41
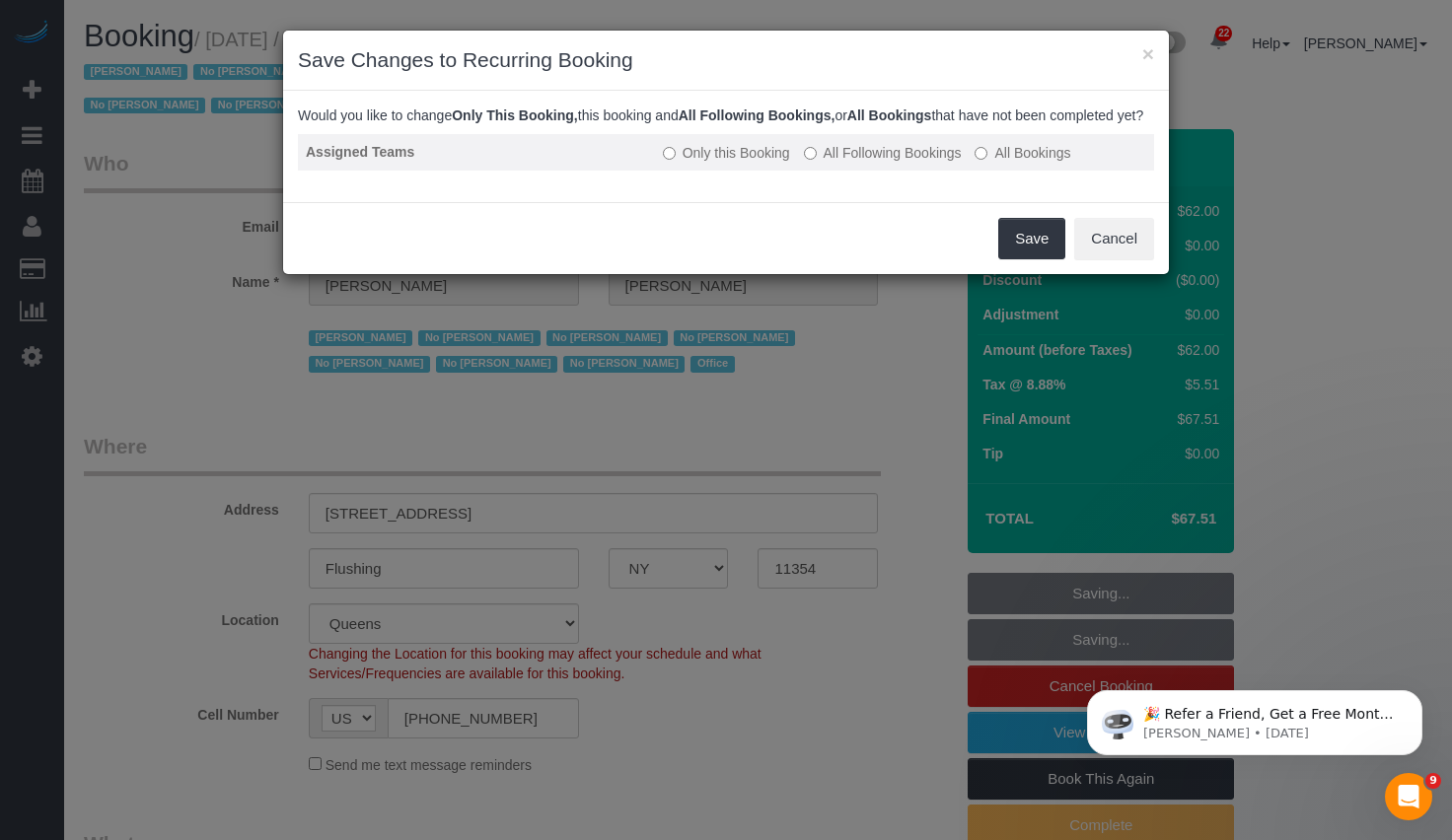
click at [894, 163] on label "All Following Bookings" at bounding box center [882, 153] width 158 height 20
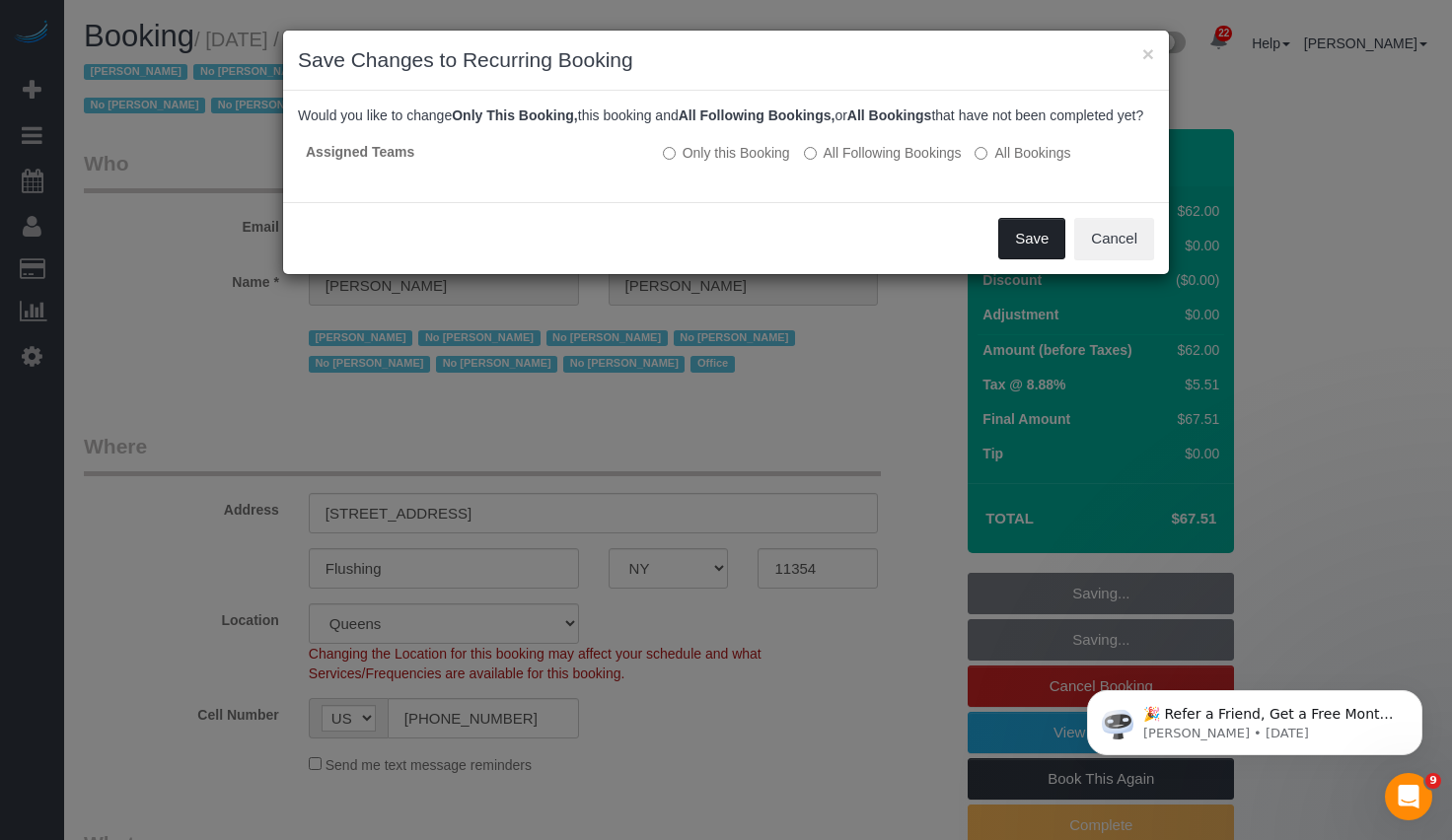
click at [1028, 260] on button "Save" at bounding box center [1031, 238] width 67 height 41
